Goal: Find contact information: Find contact information

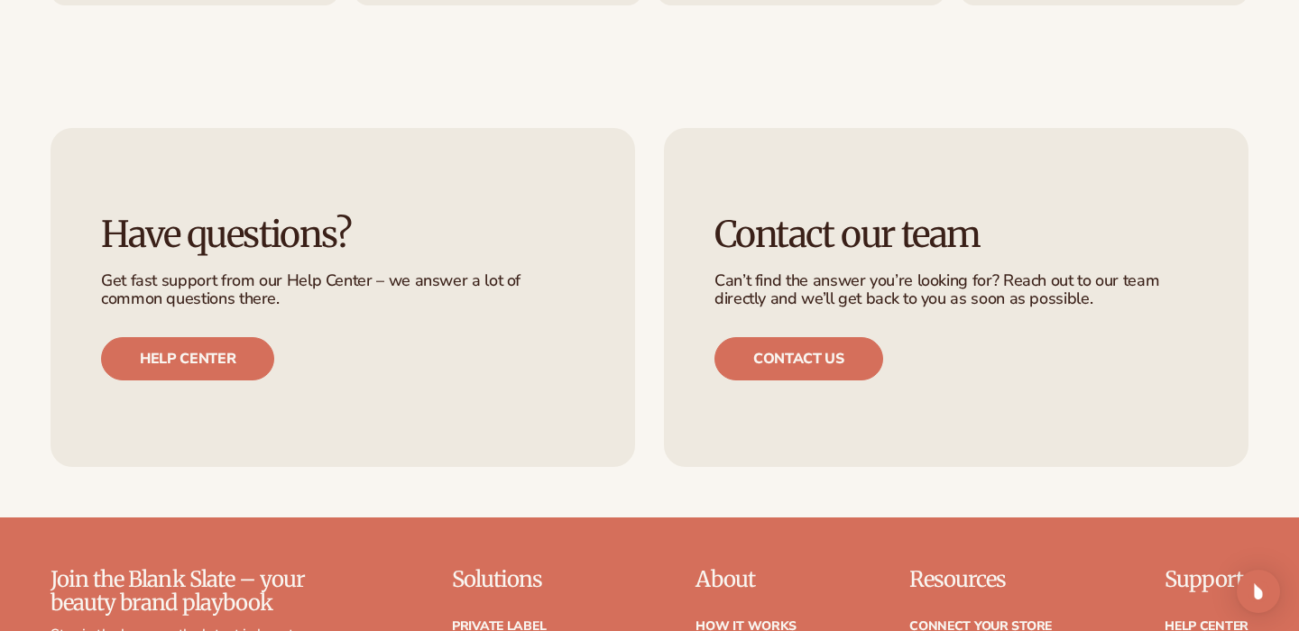
scroll to position [3615, 0]
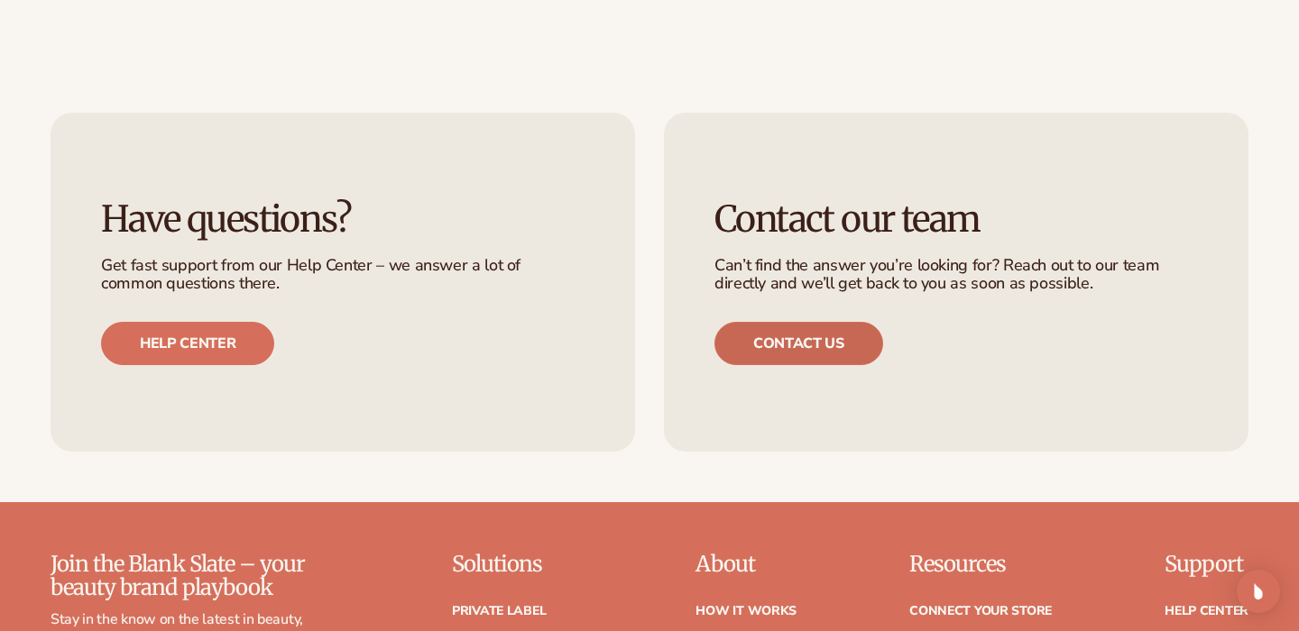
click at [761, 342] on link "Contact us" at bounding box center [798, 343] width 169 height 43
